Goal: Complete application form

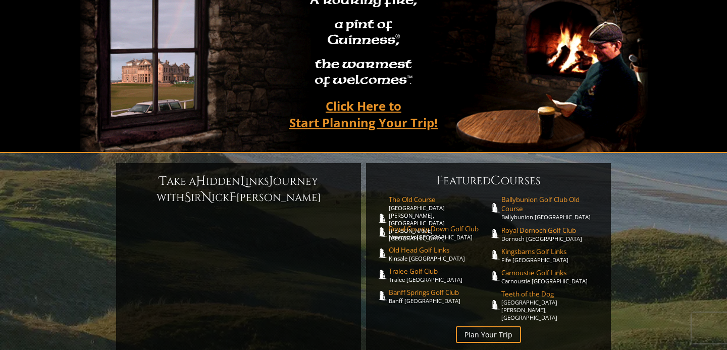
scroll to position [122, 0]
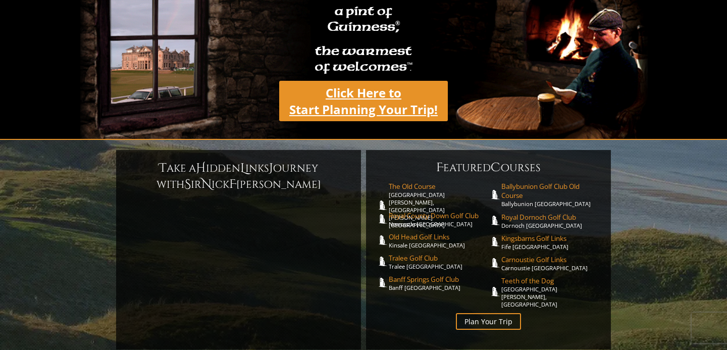
click at [361, 97] on link "Click Here to Start Planning Your Trip!" at bounding box center [363, 101] width 169 height 40
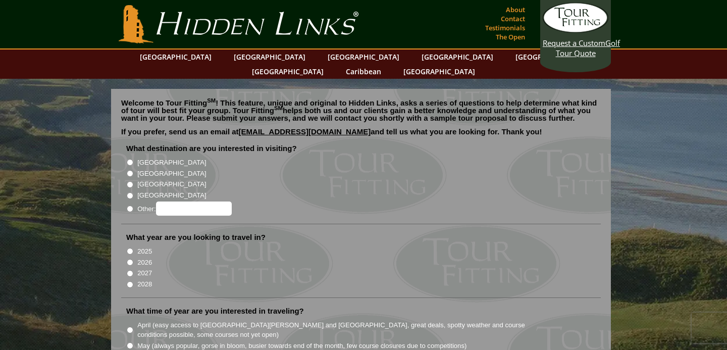
click at [129, 170] on input "[GEOGRAPHIC_DATA]" at bounding box center [130, 173] width 7 height 7
radio input "true"
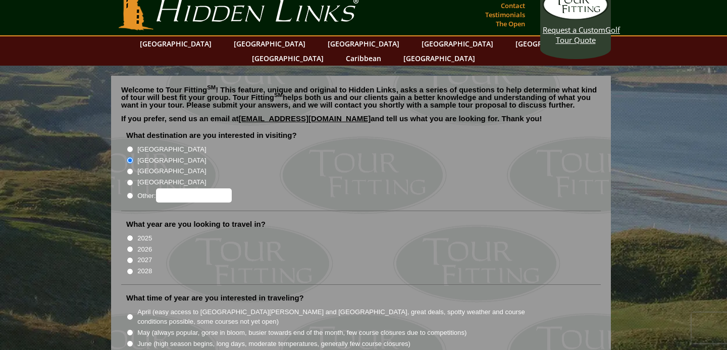
scroll to position [15, 0]
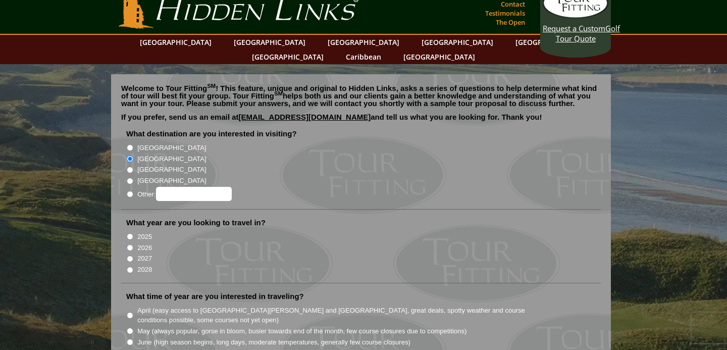
click at [130, 256] on input "2027" at bounding box center [130, 259] width 7 height 7
radio input "true"
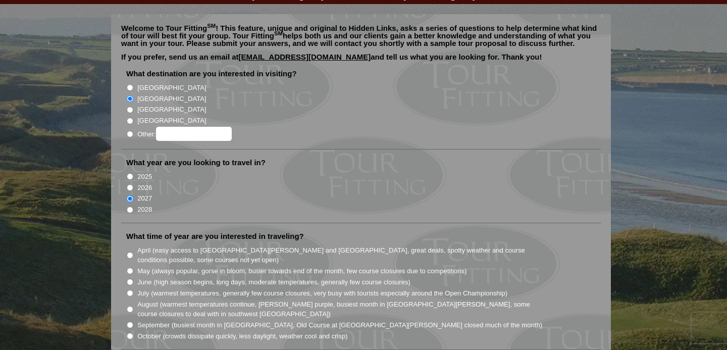
scroll to position [83, 0]
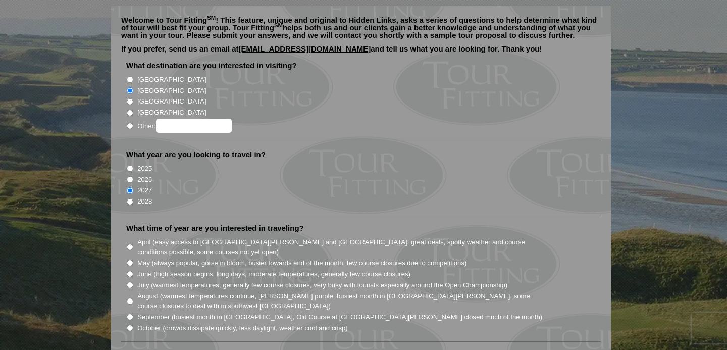
click at [130, 271] on input "June (high season begins, long days, moderate temperatures, generally few cours…" at bounding box center [130, 274] width 7 height 7
radio input "true"
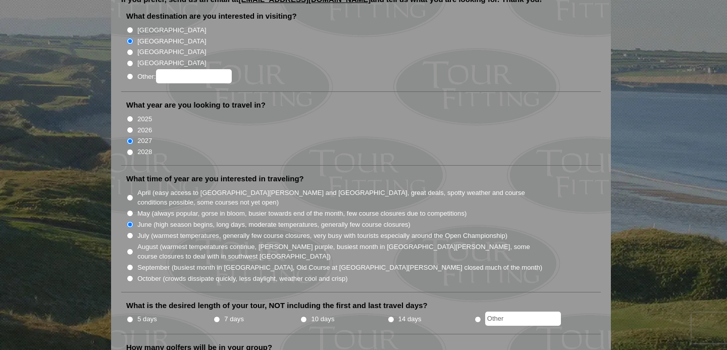
scroll to position [135, 0]
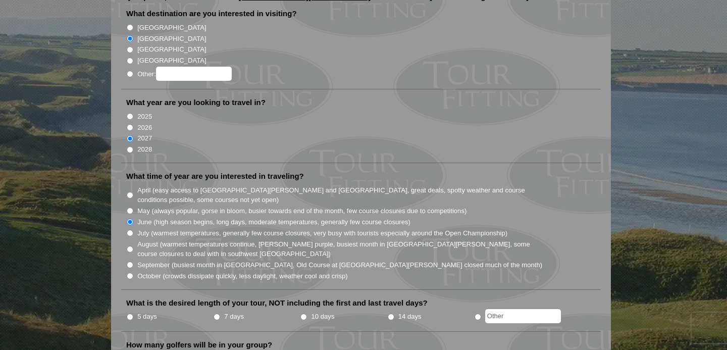
click at [127, 314] on input "5 days" at bounding box center [130, 317] width 7 height 7
radio input "true"
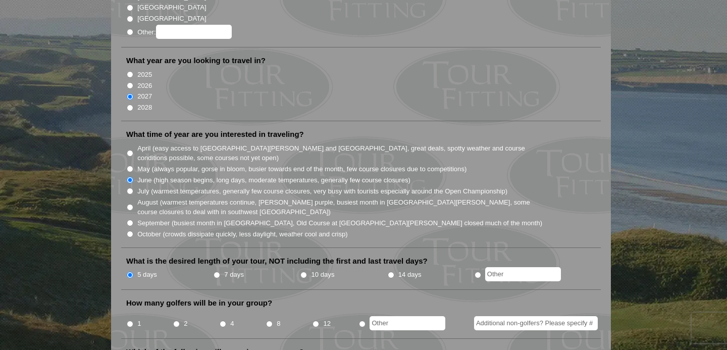
scroll to position [188, 0]
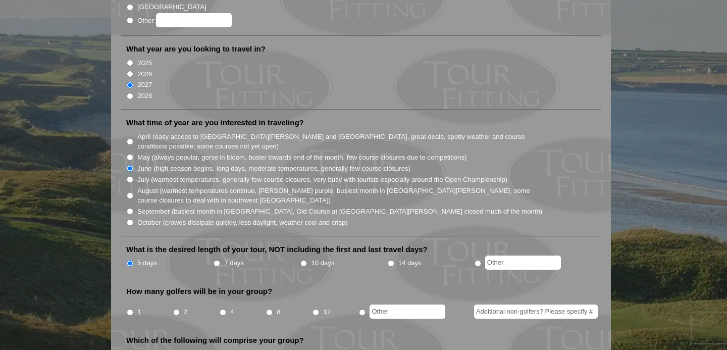
click at [130, 309] on input "1" at bounding box center [130, 312] width 7 height 7
radio input "true"
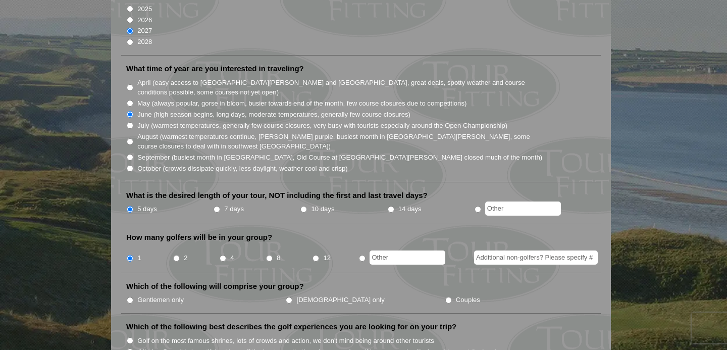
scroll to position [242, 0]
click at [129, 297] on input "Gentlemen only" at bounding box center [130, 300] width 7 height 7
radio input "true"
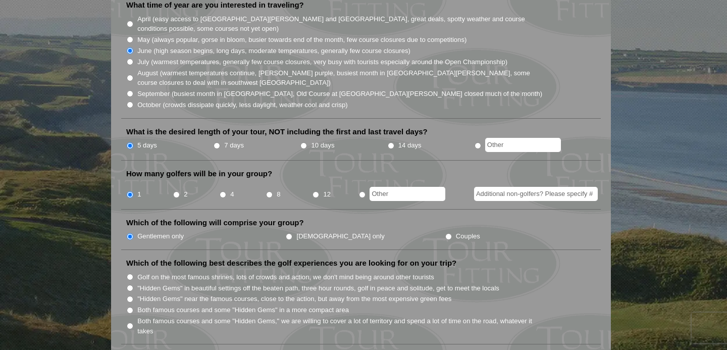
scroll to position [308, 0]
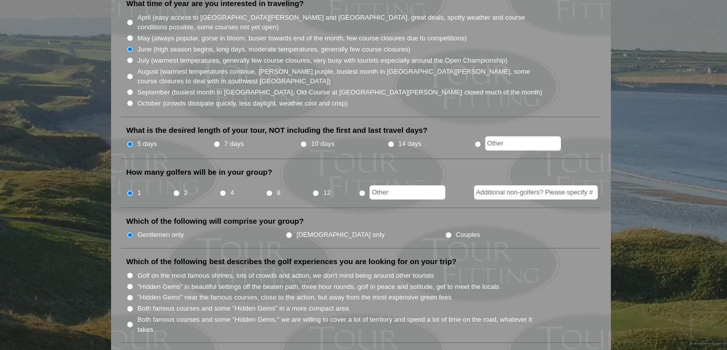
click at [129, 272] on input "Golf on the most famous shrines, lots of crowds and action, we don't mind being…" at bounding box center [130, 275] width 7 height 7
radio input "true"
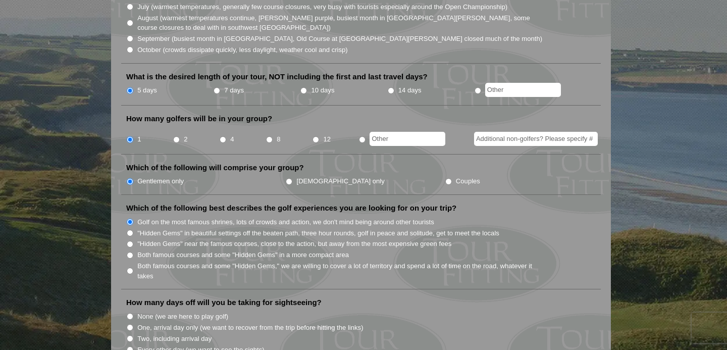
scroll to position [367, 0]
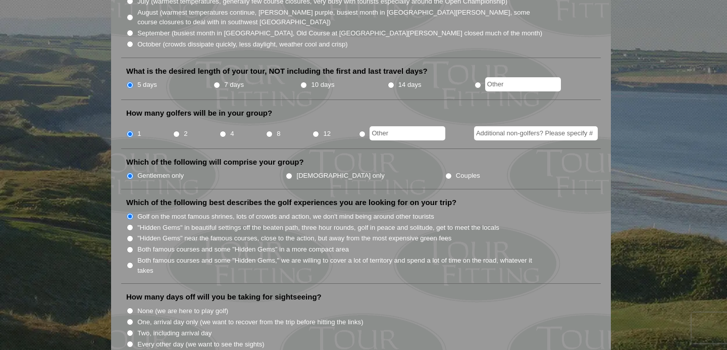
click at [130, 319] on input "One, arrival day only (we want to recover from the trip before hitting the link…" at bounding box center [130, 322] width 7 height 7
radio input "true"
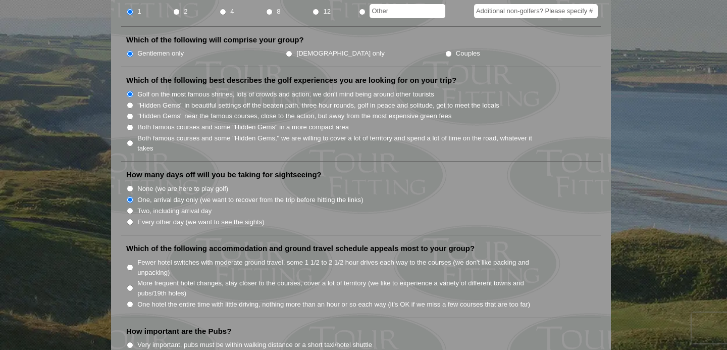
scroll to position [489, 0]
click at [131, 300] on input "One hotel the entire time with little driving, nothing more than an hour or so …" at bounding box center [130, 303] width 7 height 7
radio input "true"
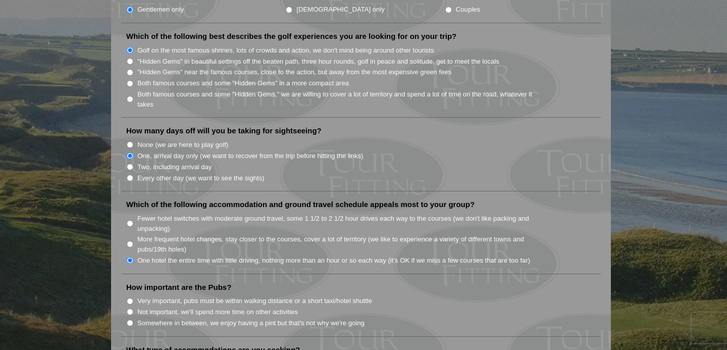
scroll to position [533, 0]
click at [131, 319] on input "Somewhere in between, we enjoy having a pint but that's not why we're going" at bounding box center [130, 322] width 7 height 7
radio input "true"
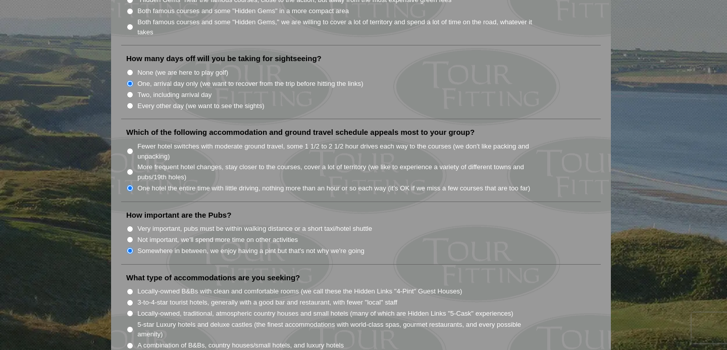
scroll to position [607, 0]
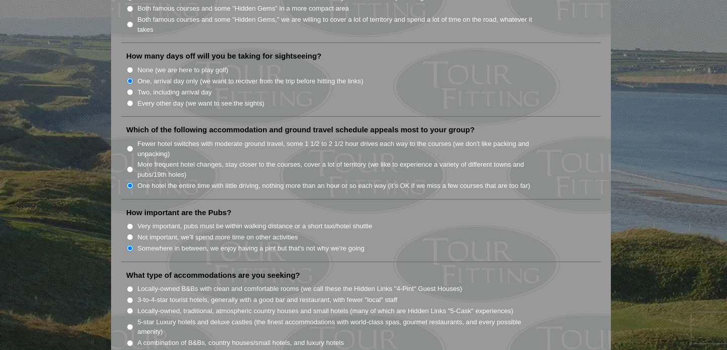
click at [129, 297] on input "3-to-4-star tourist hotels, generally with a good bar and restaurant, with fewe…" at bounding box center [130, 300] width 7 height 7
radio input "true"
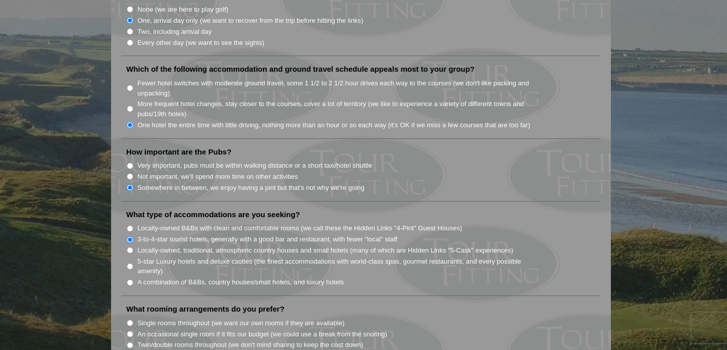
scroll to position [689, 0]
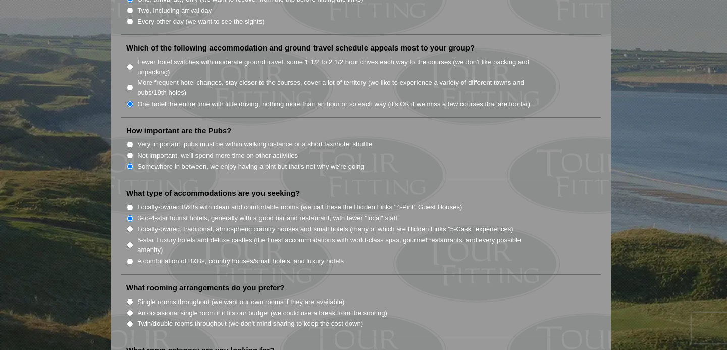
click at [130, 298] on input "Single rooms throughout (we want our own rooms if they are available)" at bounding box center [130, 301] width 7 height 7
radio input "true"
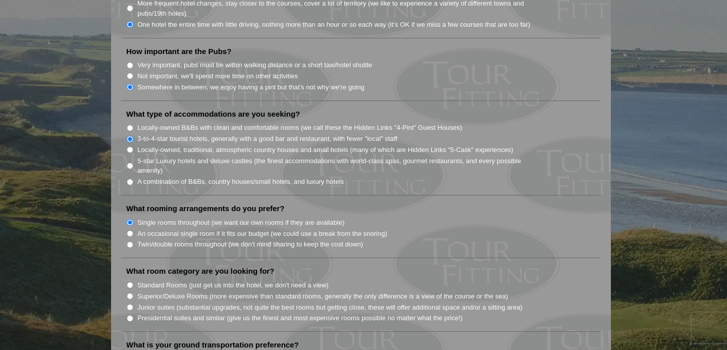
scroll to position [770, 0]
click at [130, 280] on input "Standard Rooms (just get us into the hotel, we don't need a view)" at bounding box center [130, 283] width 7 height 7
radio input "true"
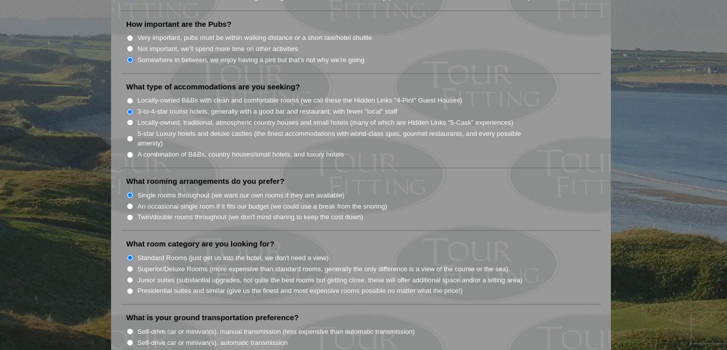
scroll to position [802, 0]
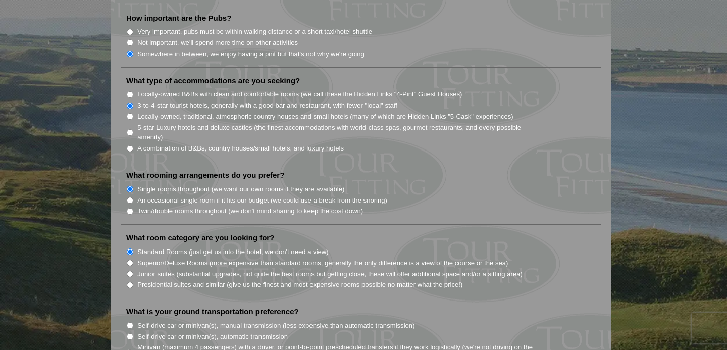
click at [128, 260] on input "Superior/Deluxe Rooms (more expensive than standard rooms, generally the only d…" at bounding box center [130, 263] width 7 height 7
radio input "true"
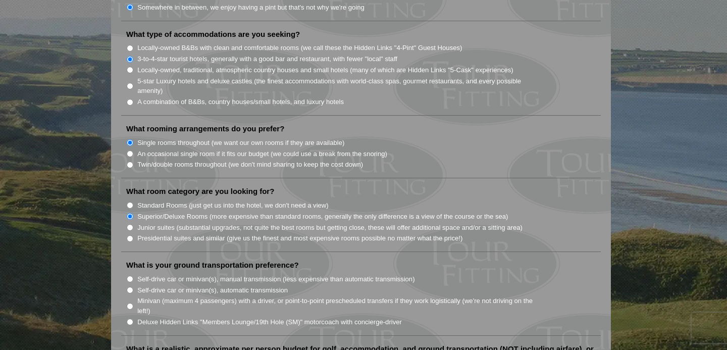
scroll to position [860, 0]
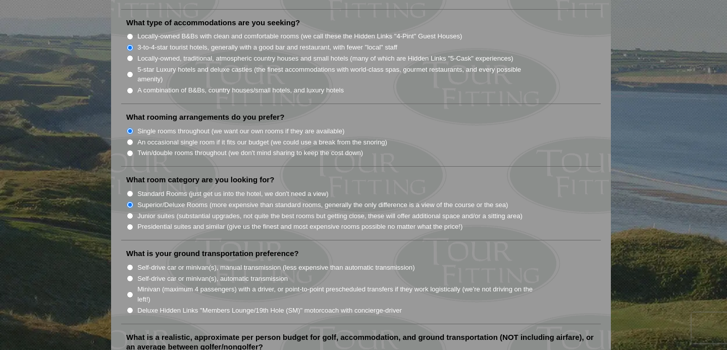
click at [131, 275] on input "Self-drive car or minivan(s), automatic transmission" at bounding box center [130, 278] width 7 height 7
radio input "true"
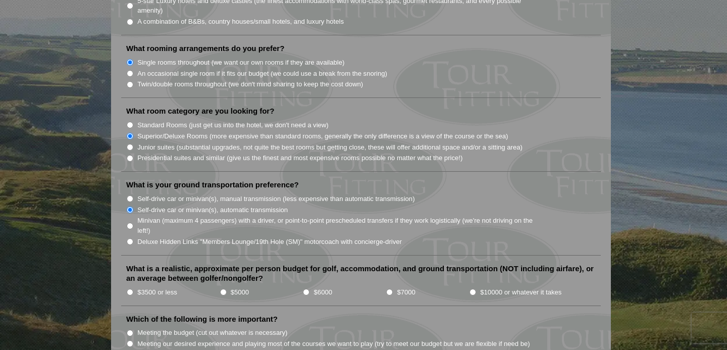
scroll to position [929, 0]
click at [388, 288] on input "$7000" at bounding box center [389, 291] width 7 height 7
radio input "true"
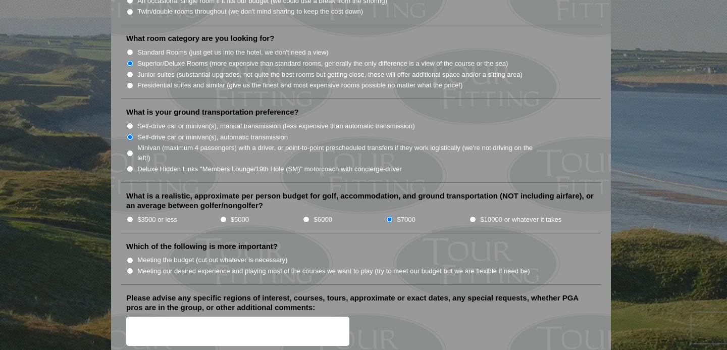
scroll to position [1002, 0]
click at [130, 267] on input "Meeting our desired experience and playing most of the courses we want to play …" at bounding box center [130, 270] width 7 height 7
radio input "true"
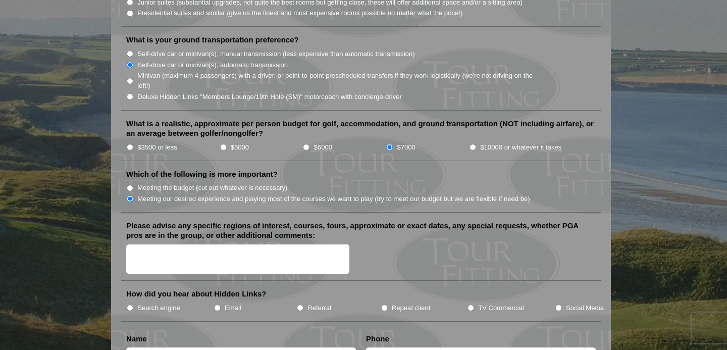
scroll to position [1076, 0]
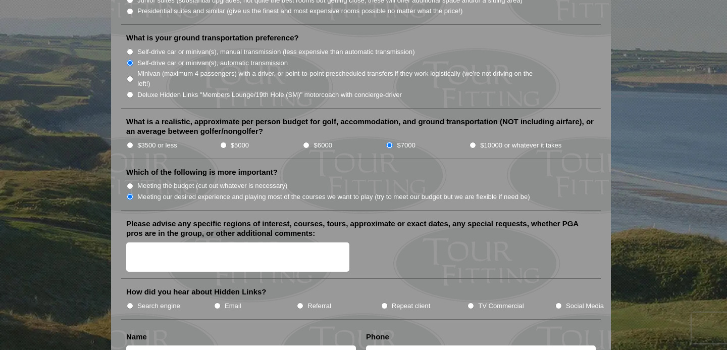
click at [559, 302] on input "Social Media" at bounding box center [558, 305] width 7 height 7
radio input "true"
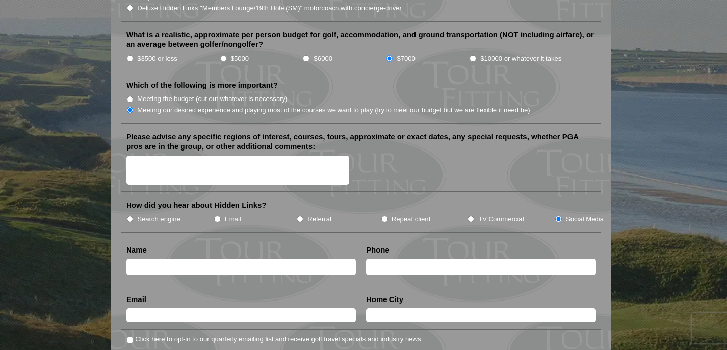
scroll to position [1168, 0]
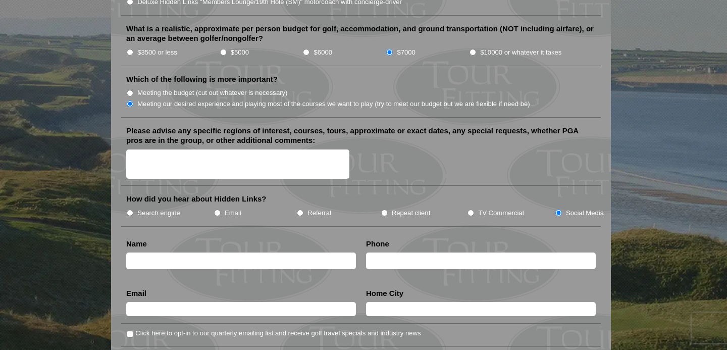
click at [232, 254] on input "text" at bounding box center [241, 260] width 230 height 17
type input "[PERSON_NAME]"
type input "3302048342"
type input "[GEOGRAPHIC_DATA]"
click at [198, 288] on li "Email Email Validation (required) This field is for validation purposes and sho…" at bounding box center [241, 306] width 240 height 36
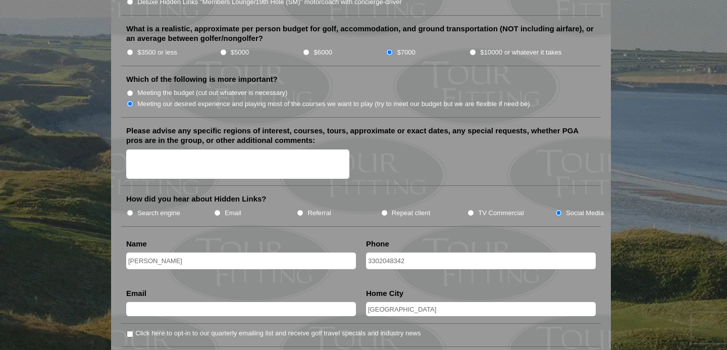
click at [197, 302] on input "text" at bounding box center [241, 309] width 230 height 14
type input "[EMAIL_ADDRESS][DOMAIN_NAME]"
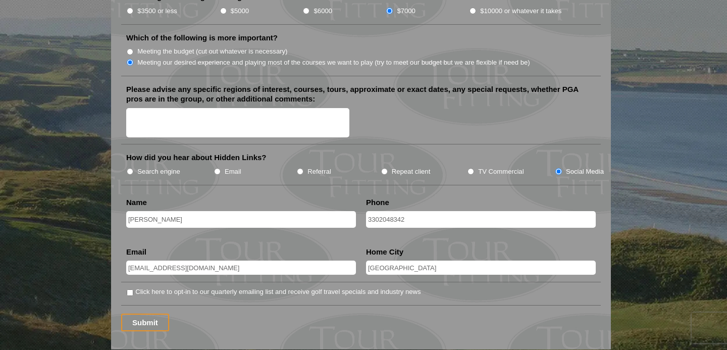
scroll to position [1212, 0]
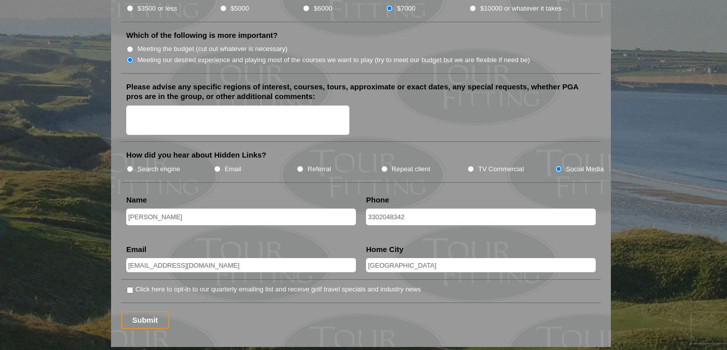
click at [130, 287] on input "Click here to opt-in to our quarterly emailing list and receive golf travel spe…" at bounding box center [130, 290] width 7 height 7
checkbox input "true"
click at [141, 311] on input "Submit" at bounding box center [145, 320] width 48 height 18
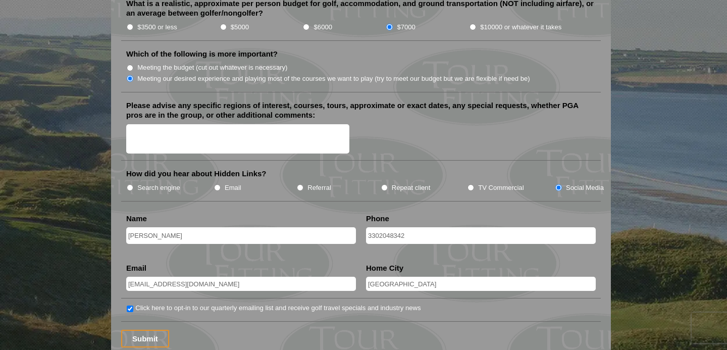
scroll to position [1212, 0]
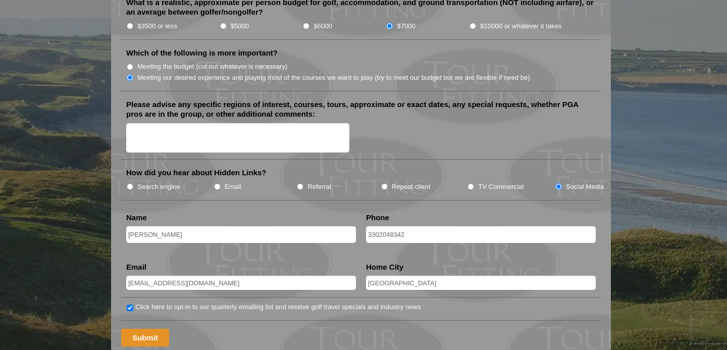
click at [142, 329] on input "Submit" at bounding box center [145, 338] width 48 height 18
